Goal: Task Accomplishment & Management: Complete application form

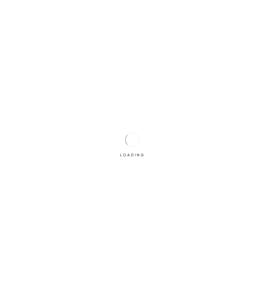
scroll to position [14, 0]
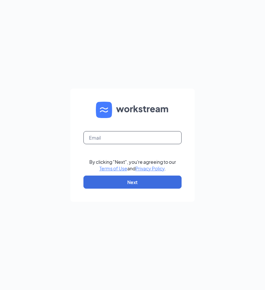
click at [161, 144] on input "text" at bounding box center [132, 137] width 98 height 13
type input "[EMAIL_ADDRESS][DOMAIN_NAME]"
click at [141, 189] on button "Next" at bounding box center [132, 182] width 98 height 13
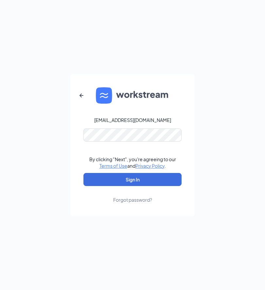
click at [86, 100] on button "button" at bounding box center [82, 96] width 16 height 16
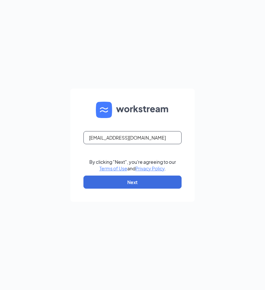
click at [160, 144] on input "[EMAIL_ADDRESS][DOMAIN_NAME]" at bounding box center [132, 137] width 98 height 13
type input "D"
click at [123, 144] on input "text" at bounding box center [132, 137] width 98 height 13
type input "[EMAIL_ADDRESS][DOMAIN_NAME]"
click at [139, 189] on button "Next" at bounding box center [132, 182] width 98 height 13
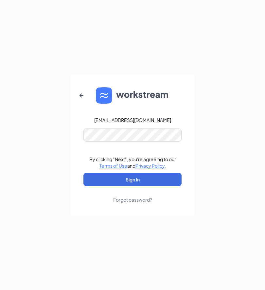
click at [155, 186] on button "Sign In" at bounding box center [132, 179] width 98 height 13
click at [153, 184] on button "Sign In" at bounding box center [132, 179] width 98 height 13
click at [152, 186] on button "Sign In" at bounding box center [132, 179] width 98 height 13
click at [85, 101] on button "button" at bounding box center [82, 96] width 16 height 16
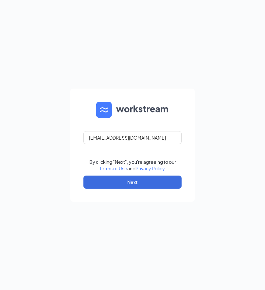
scroll to position [0, 0]
